Goal: Transaction & Acquisition: Purchase product/service

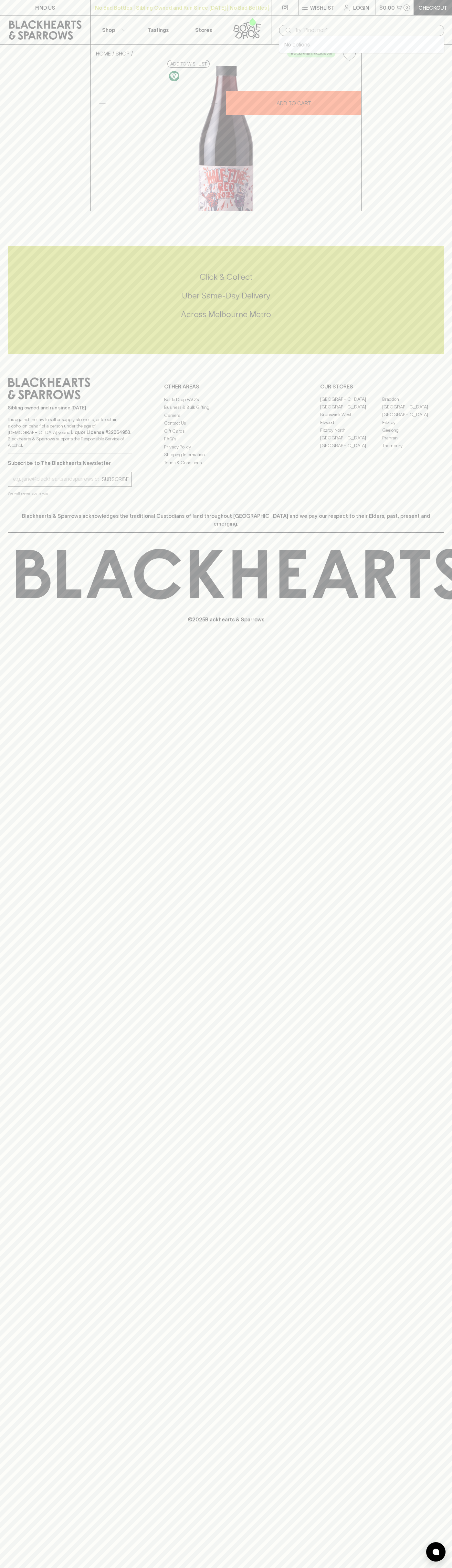
click at [318, 29] on input "text" at bounding box center [366, 30] width 144 height 10
click at [442, 194] on div "HOME SHOP Blackhearts Exclusive! Half Time Red 2023 $26.00 Add to wishlist 10% …" at bounding box center [226, 128] width 452 height 167
click at [18, 1567] on html "FIND US | No Bad Bottles | Sibling Owned and Run Since [DATE] | No Bad Bottles …" at bounding box center [226, 784] width 452 height 1568
click at [32, 58] on div "HOME SHOP Blackhearts Exclusive! Half Time Red 2023 $26.00 Add to wishlist 10% …" at bounding box center [226, 128] width 452 height 167
